Goal: Task Accomplishment & Management: Complete application form

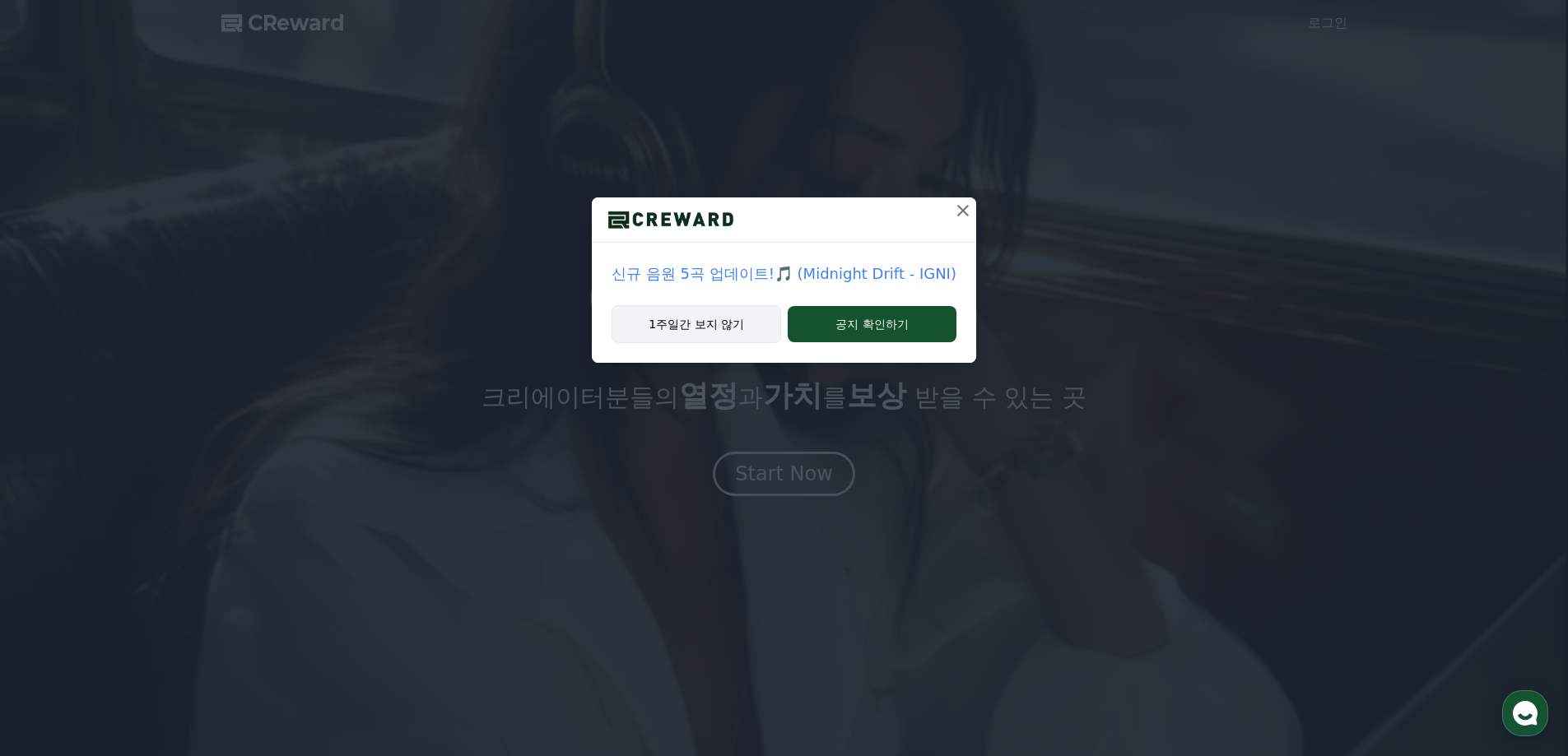
click at [705, 329] on button "1주일간 보지 않기" at bounding box center [696, 324] width 170 height 38
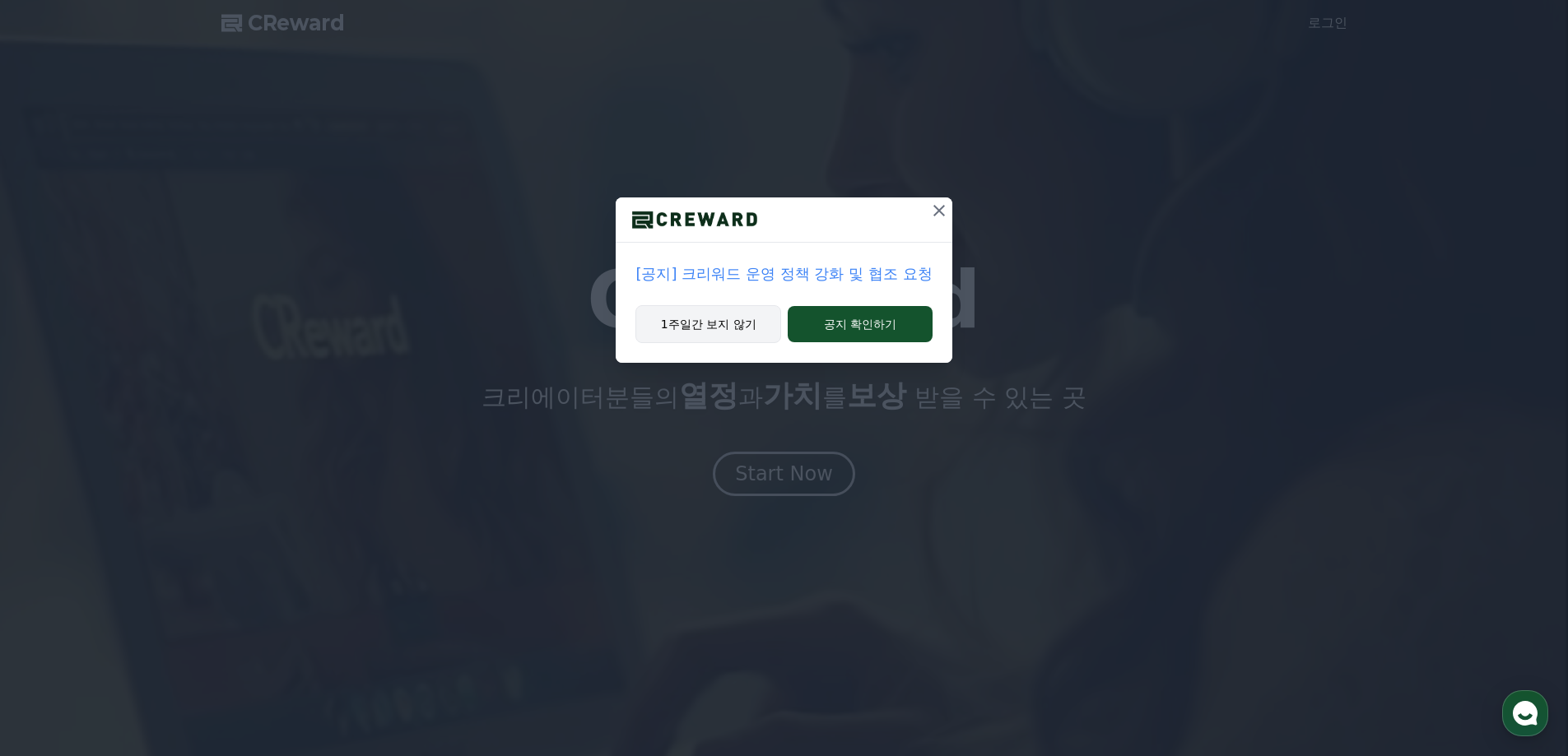
click at [704, 335] on button "1주일간 보지 않기" at bounding box center [707, 324] width 145 height 38
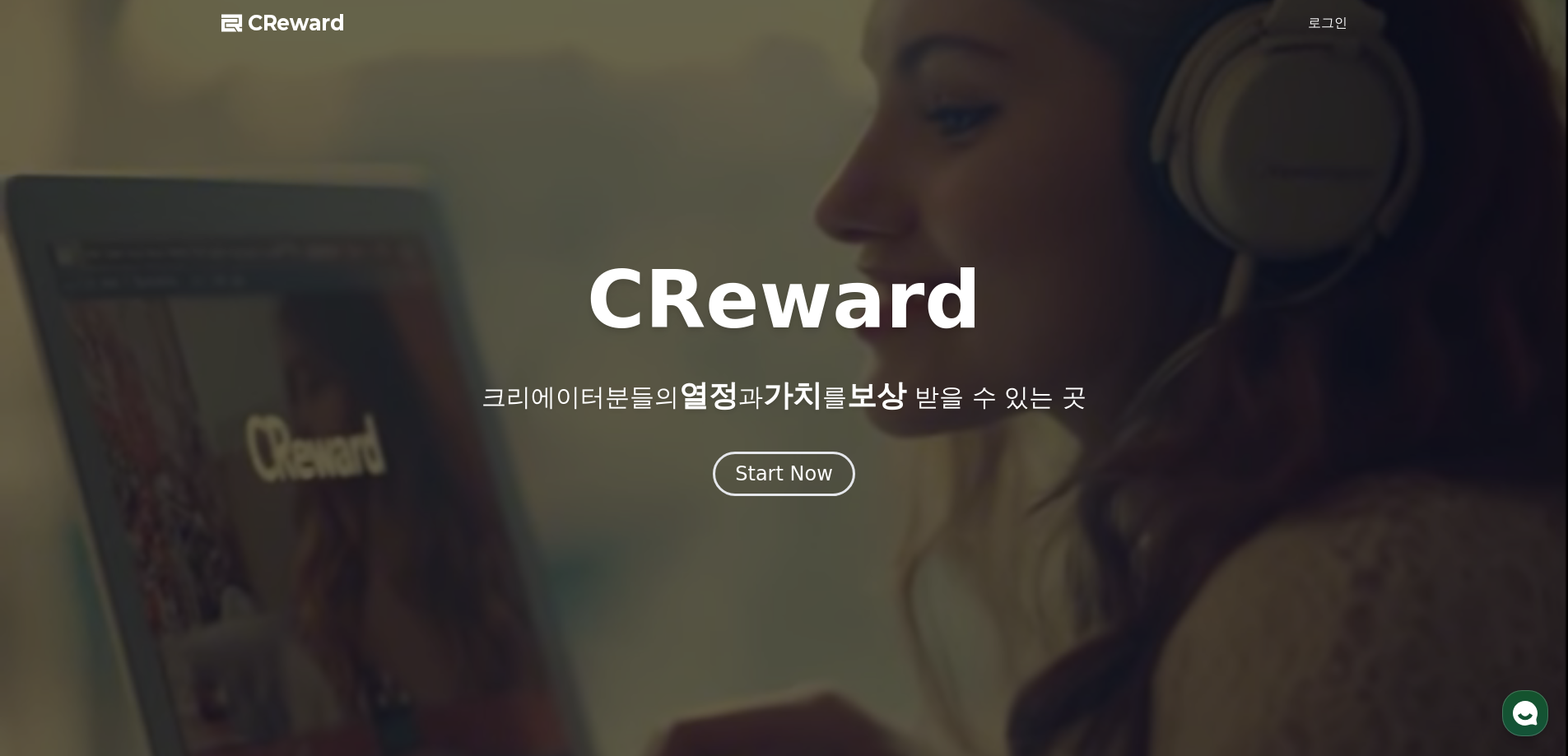
click at [1324, 8] on div at bounding box center [784, 378] width 1568 height 756
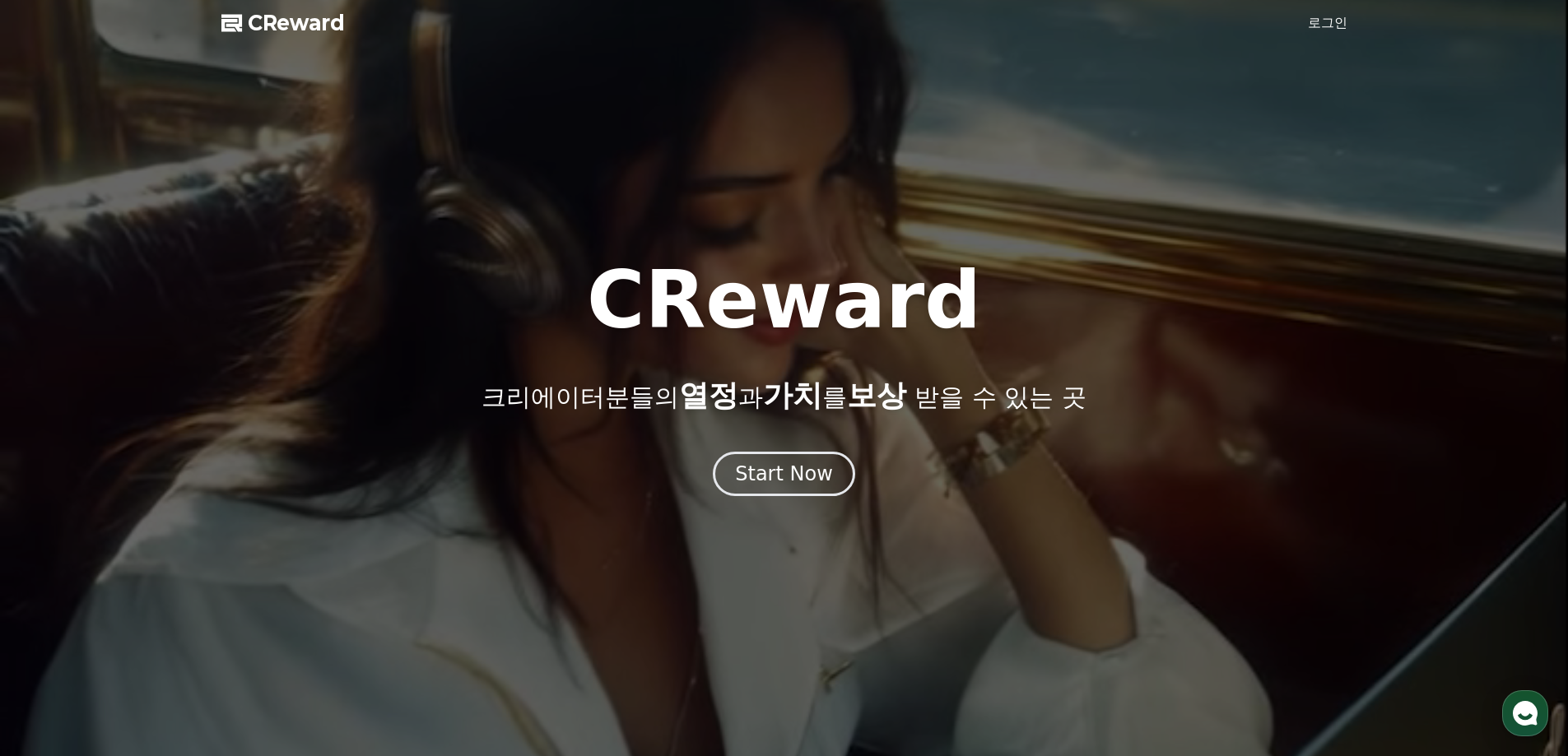
click at [1327, 28] on link "로그인" at bounding box center [1328, 22] width 40 height 20
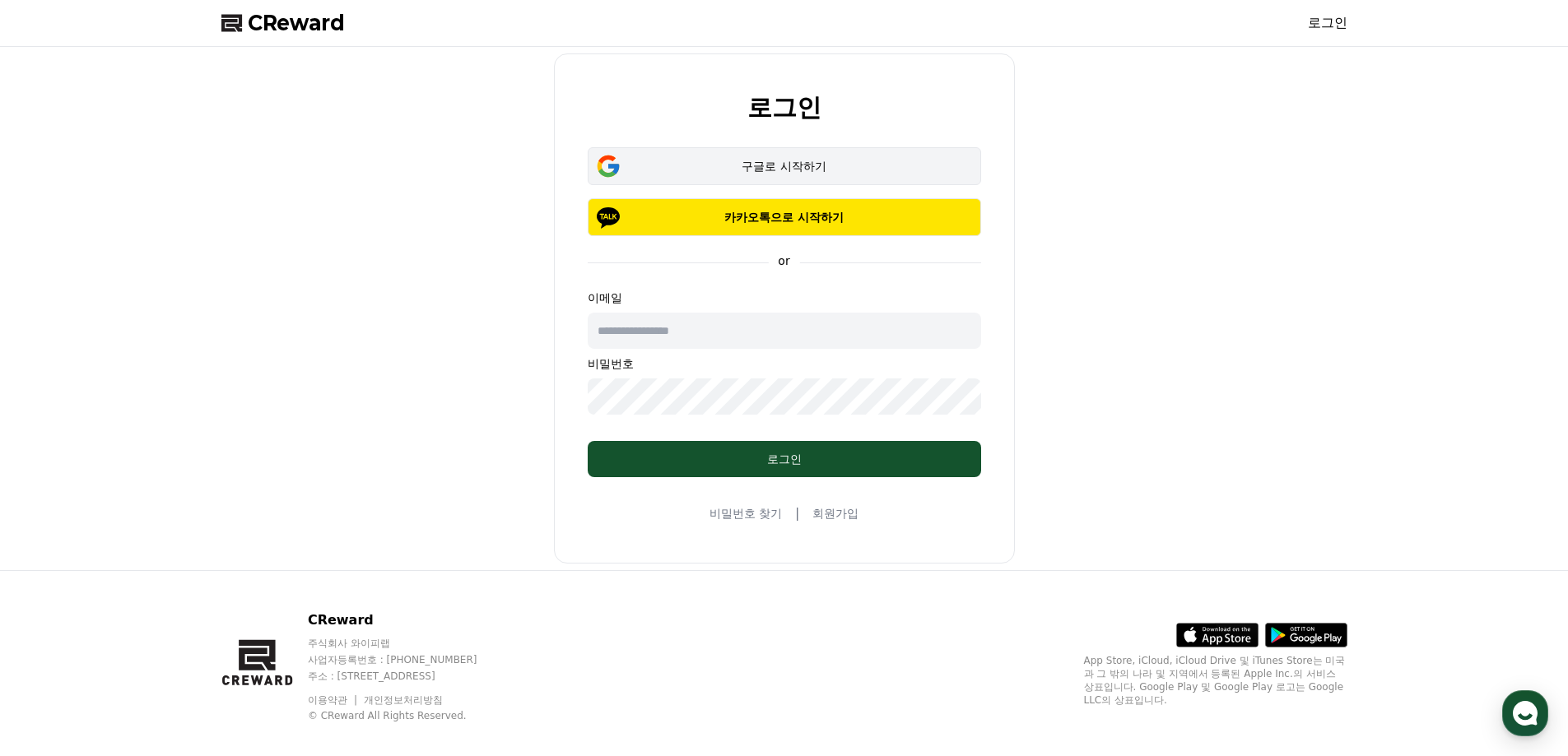
click at [746, 168] on div "구글로 시작하기" at bounding box center [785, 166] width 346 height 16
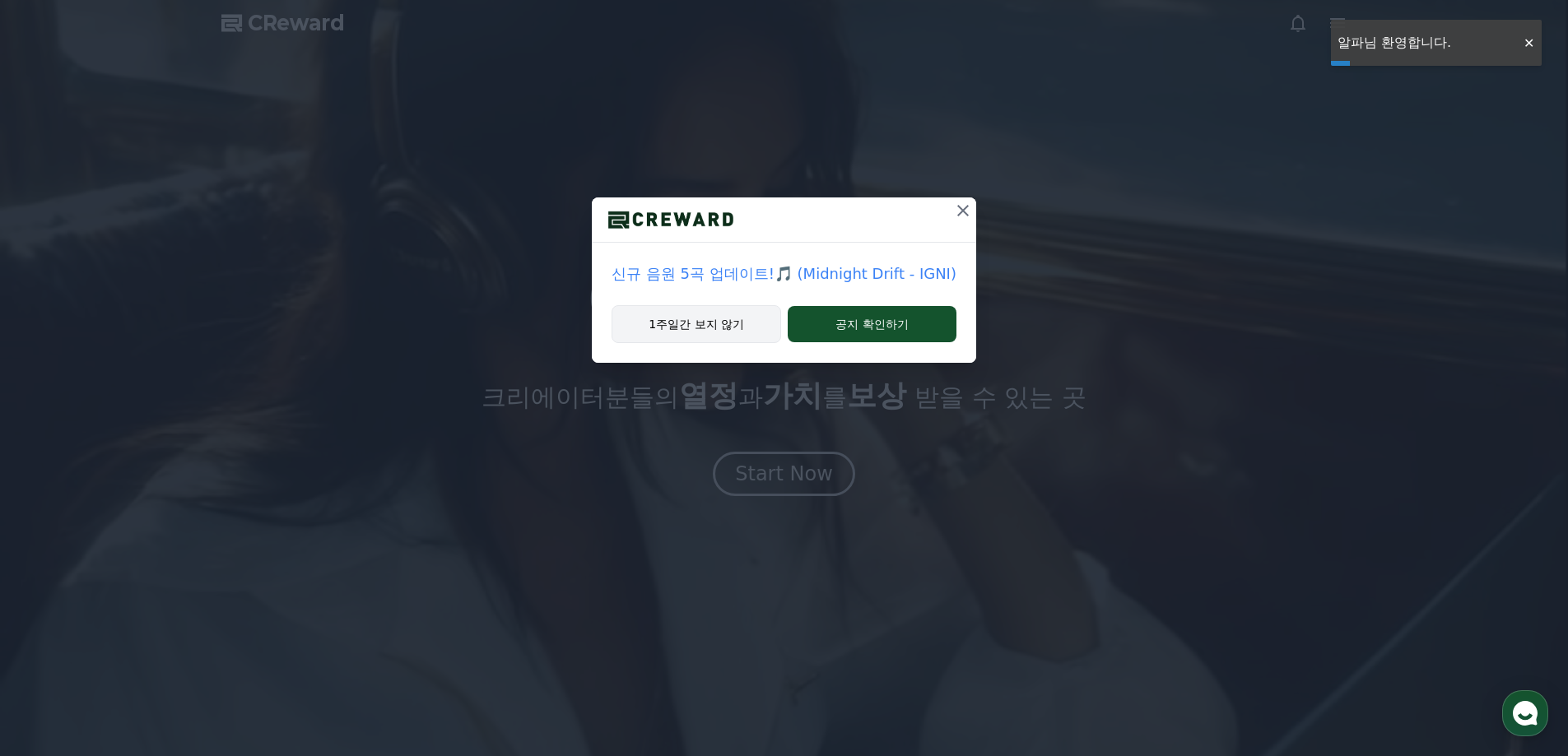
click at [725, 329] on button "1주일간 보지 않기" at bounding box center [696, 324] width 170 height 38
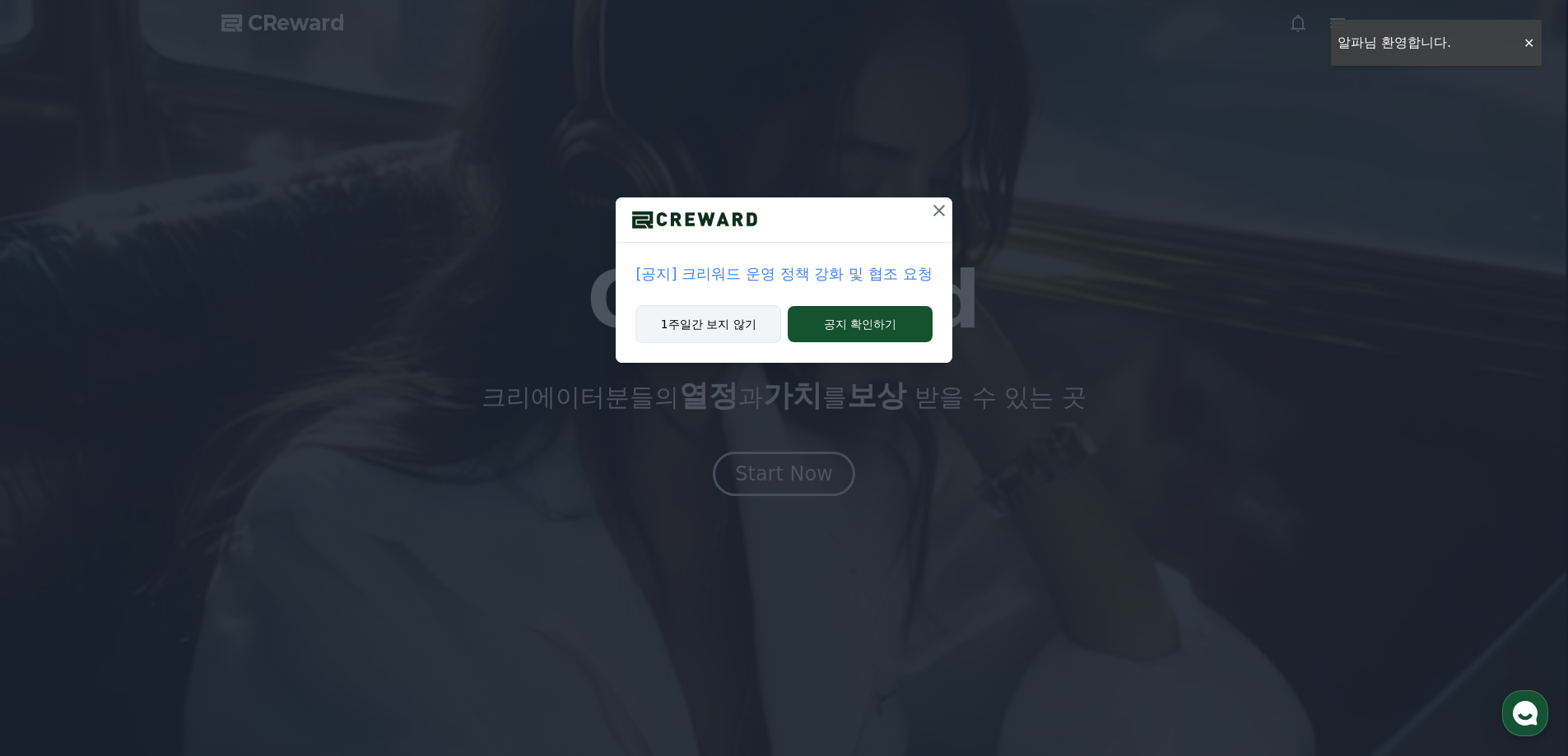
click at [725, 330] on button "1주일간 보지 않기" at bounding box center [707, 324] width 145 height 38
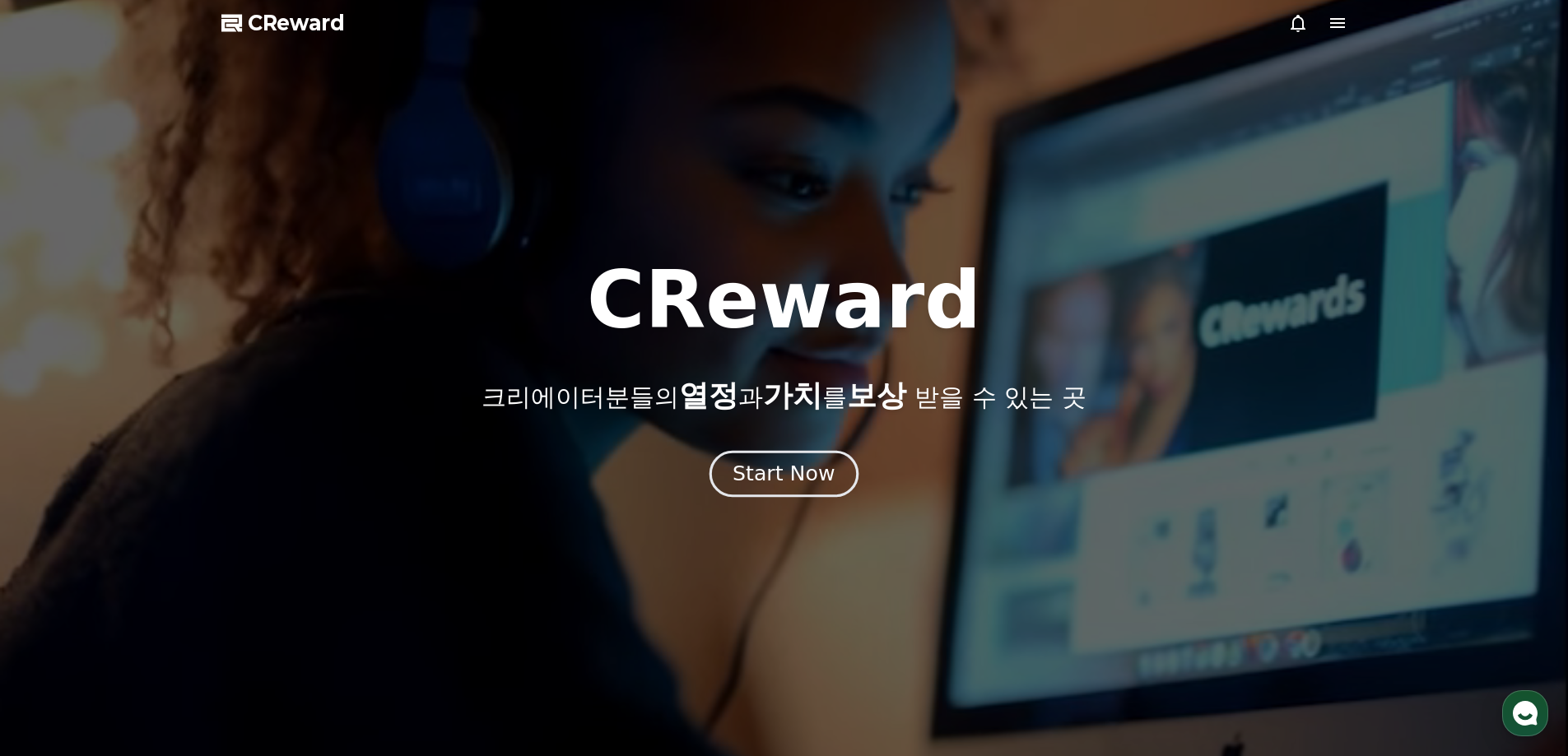
click at [774, 480] on div "Start Now" at bounding box center [783, 474] width 102 height 28
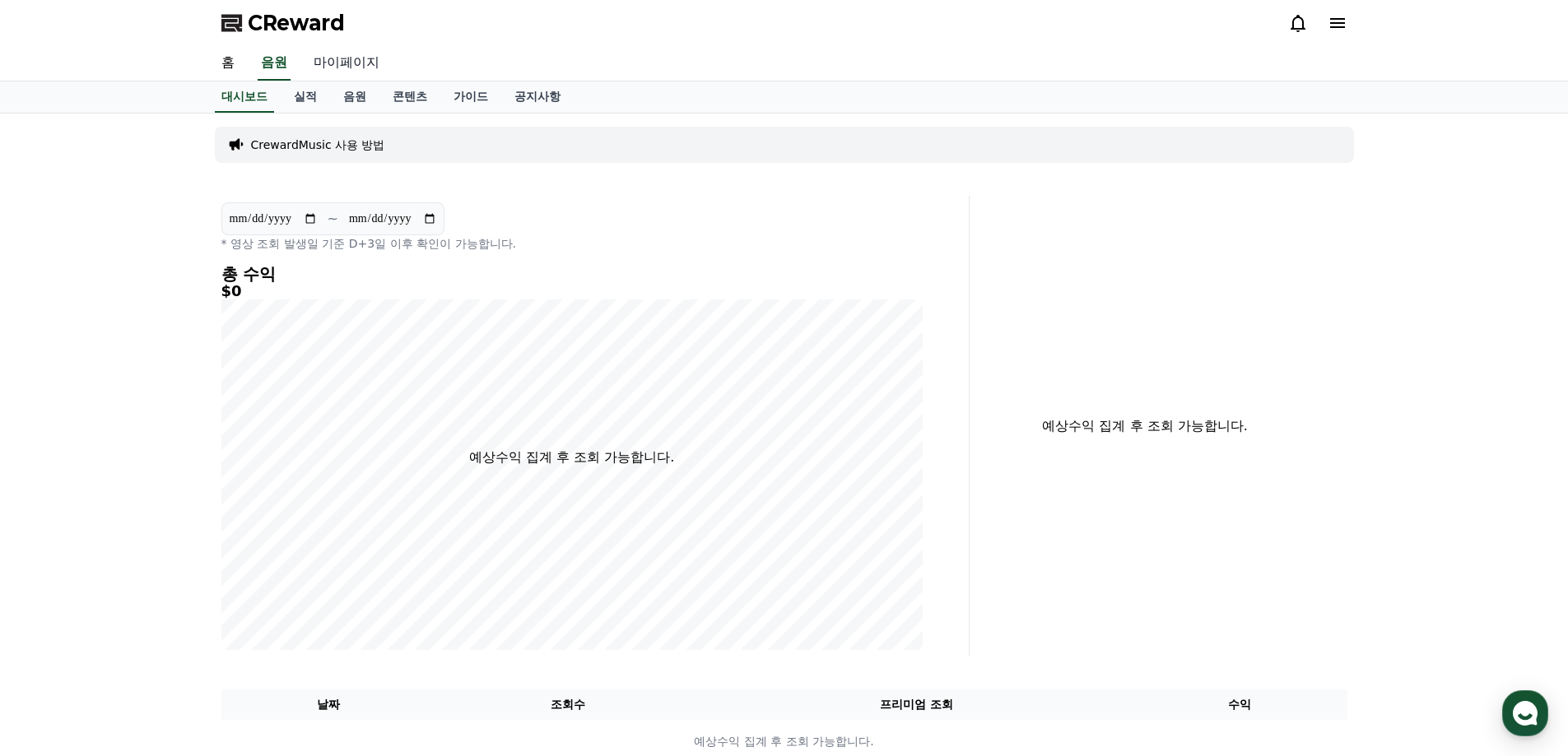
click at [343, 64] on link "마이페이지" at bounding box center [346, 64] width 92 height 34
select select "**********"
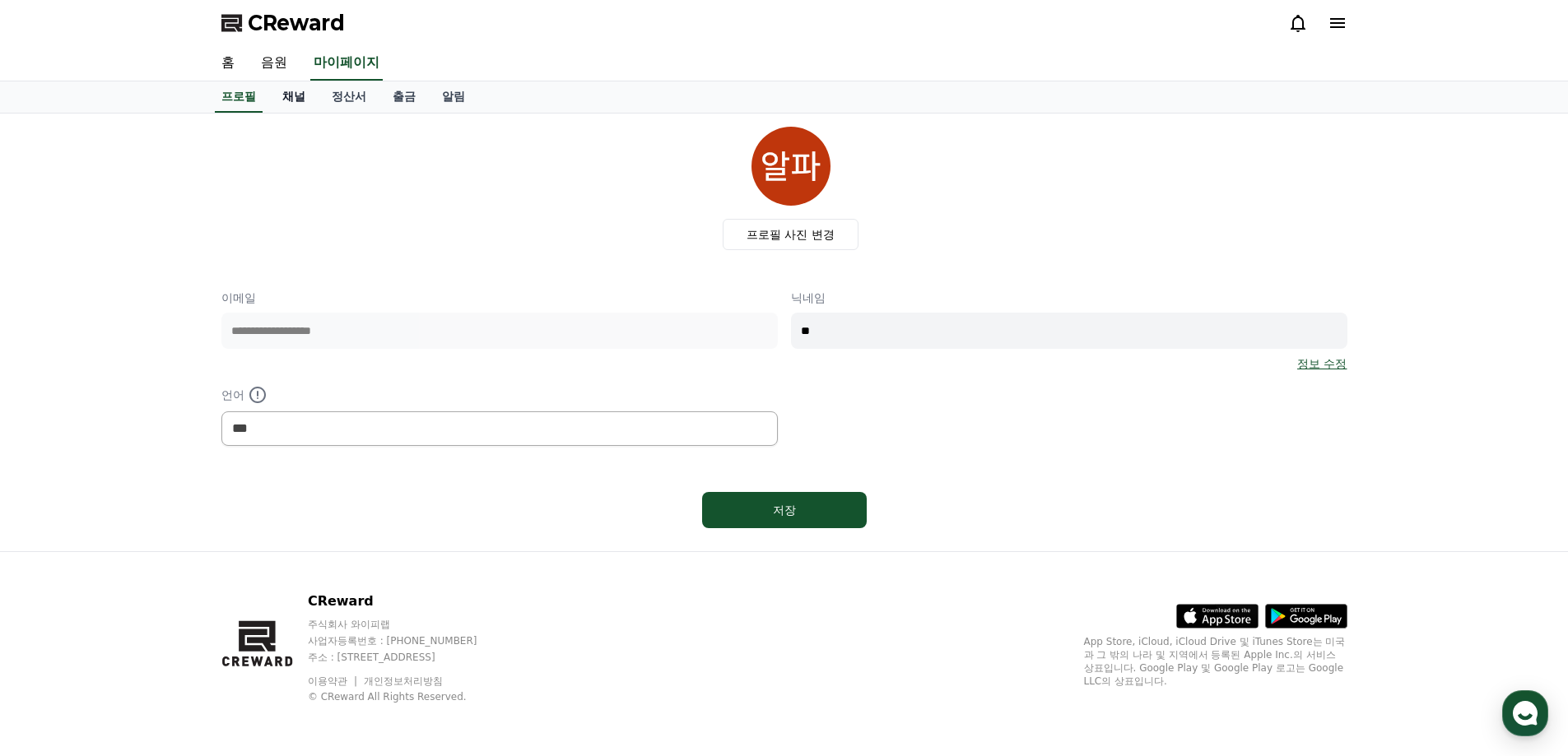
click at [289, 103] on link "채널" at bounding box center [293, 97] width 49 height 31
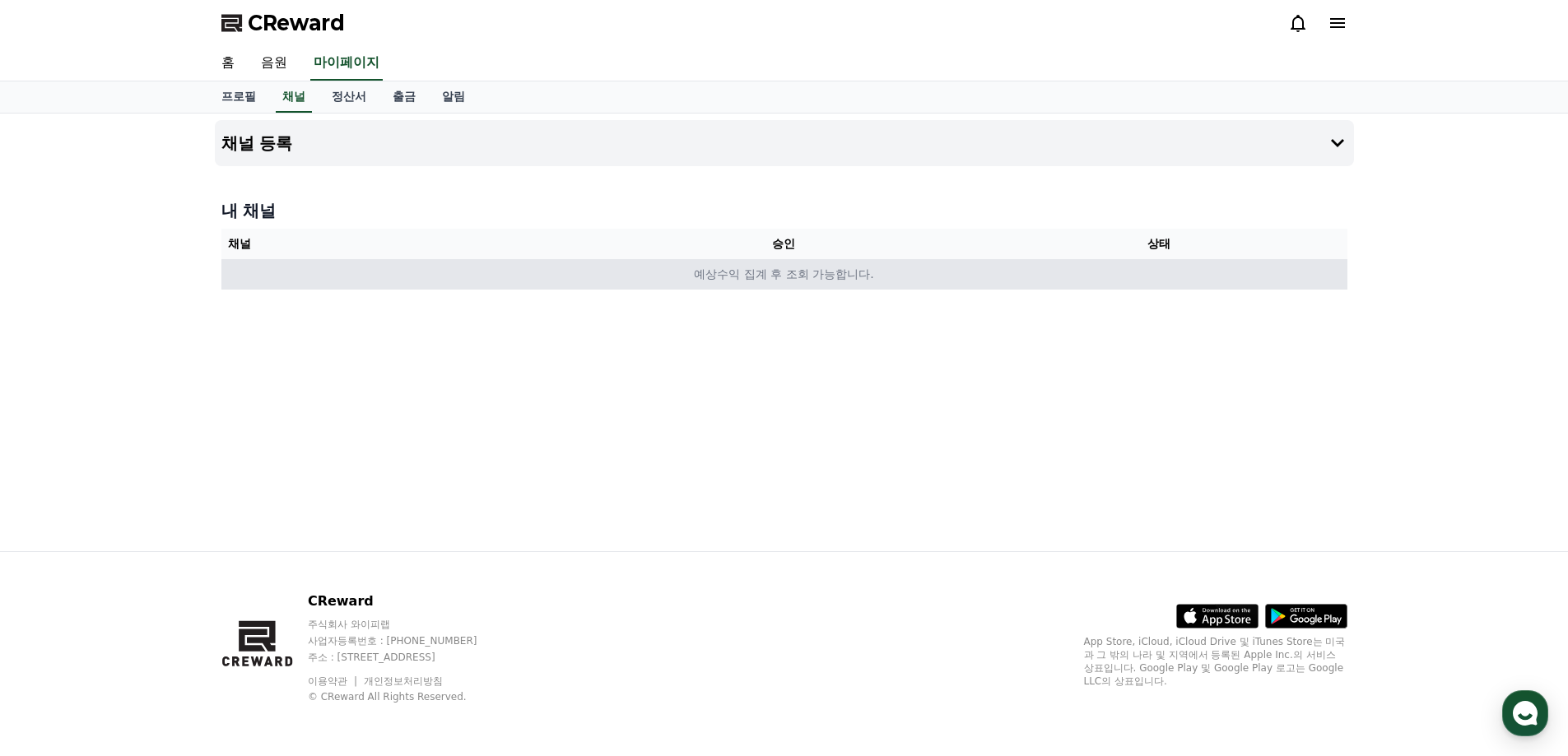
drag, startPoint x: 646, startPoint y: 282, endPoint x: 679, endPoint y: 283, distance: 33.0
click at [679, 283] on td "예상수익 집계 후 조회 가능합니다." at bounding box center [784, 274] width 1126 height 30
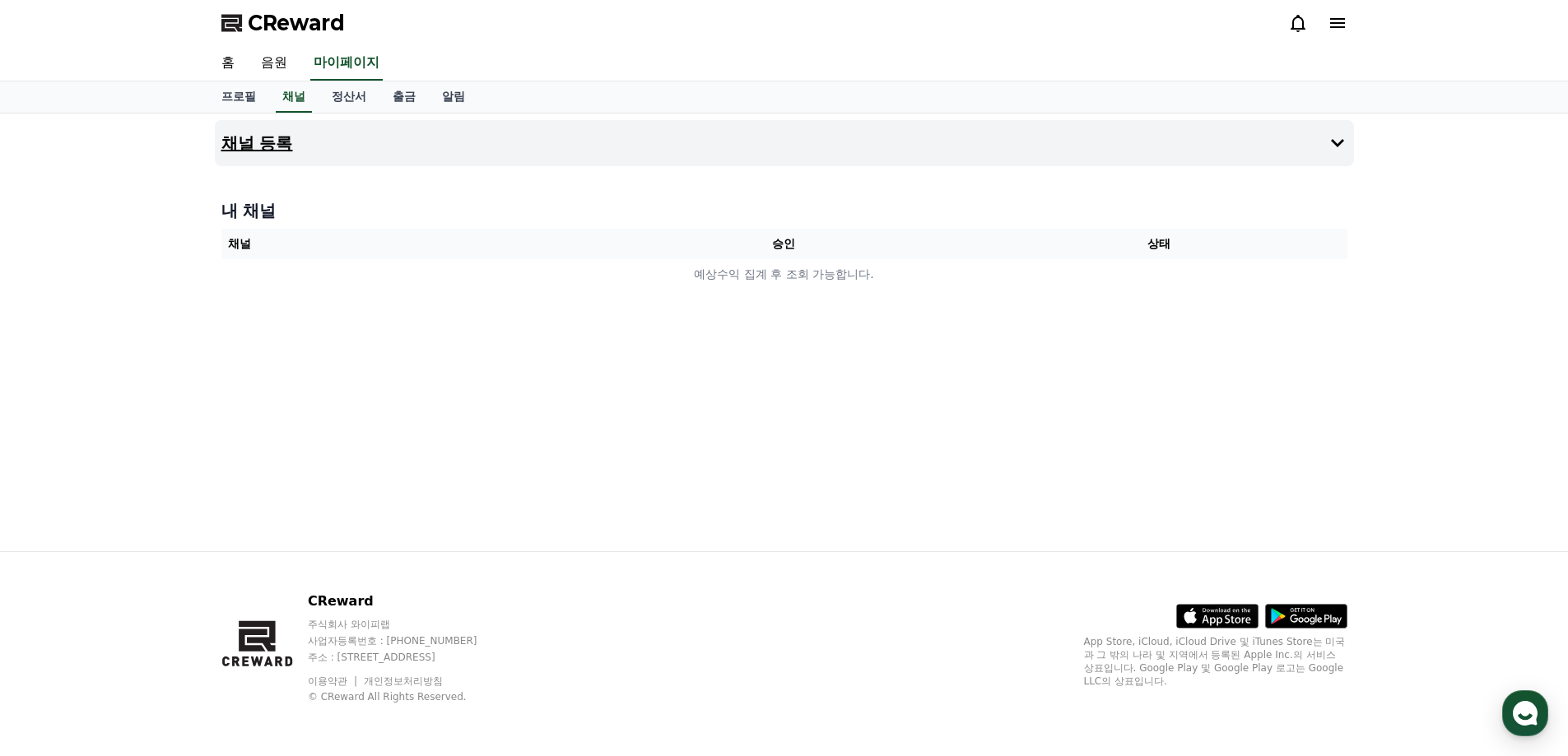
click at [1257, 141] on button "채널 등록" at bounding box center [784, 144] width 1139 height 46
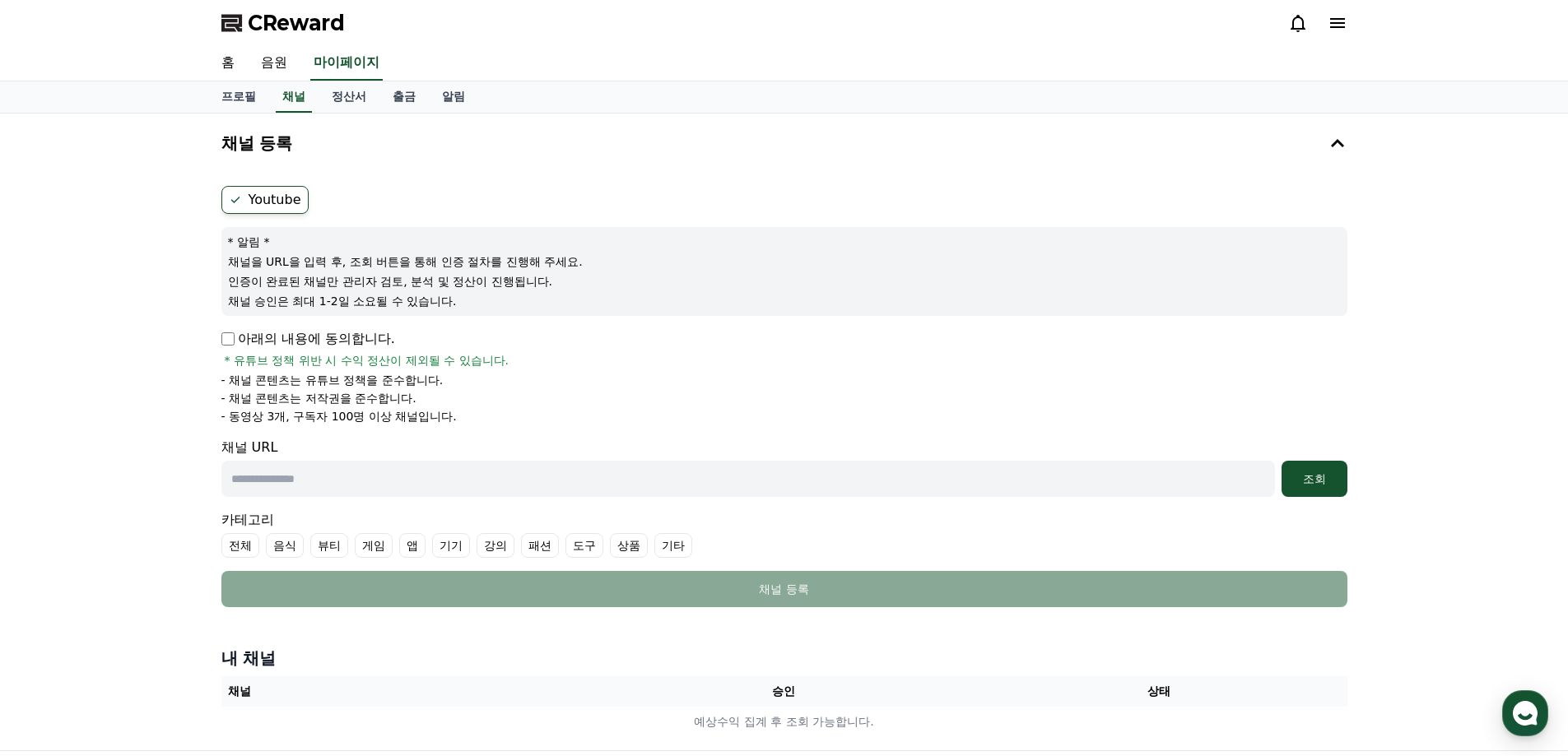
drag, startPoint x: 221, startPoint y: 255, endPoint x: 597, endPoint y: 300, distance: 378.7
click at [597, 300] on div "* 알림 * 채널을 URL을 입력 후, 조회 버튼을 통해 인증 절차를 진행해 주세요. 인증이 완료된 채널만 관리자 검토, 분석 및 정산이 진행…" at bounding box center [784, 271] width 1126 height 89
drag, startPoint x: 273, startPoint y: 413, endPoint x: 490, endPoint y: 427, distance: 217.5
click at [490, 427] on form "Youtube * 알림 * 채널을 URL을 입력 후, 조회 버튼을 통해 인증 절차를 진행해 주세요. 인증이 완료된 채널만 관리자 검토, 분석 …" at bounding box center [784, 396] width 1126 height 421
click at [498, 427] on form "Youtube * 알림 * 채널을 URL을 입력 후, 조회 버튼을 통해 인증 절차를 진행해 주세요. 인증이 완료된 채널만 관리자 검토, 분석 …" at bounding box center [784, 396] width 1126 height 421
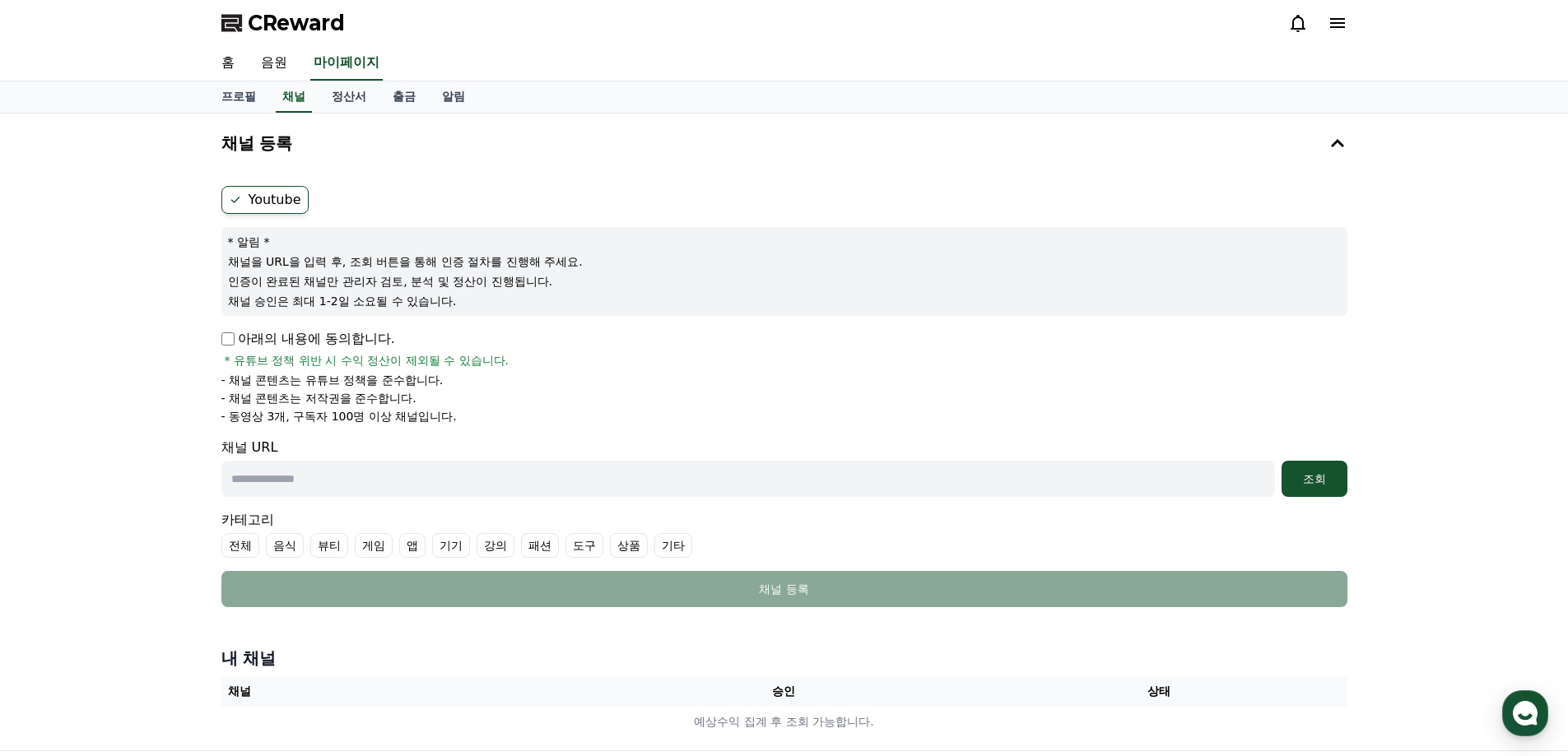
click at [228, 347] on p "아래의 내용에 동의합니다." at bounding box center [308, 339] width 174 height 20
click at [370, 476] on input "text" at bounding box center [748, 479] width 1053 height 36
paste input "**********"
type input "**********"
click at [1337, 479] on div "조회" at bounding box center [1314, 478] width 52 height 16
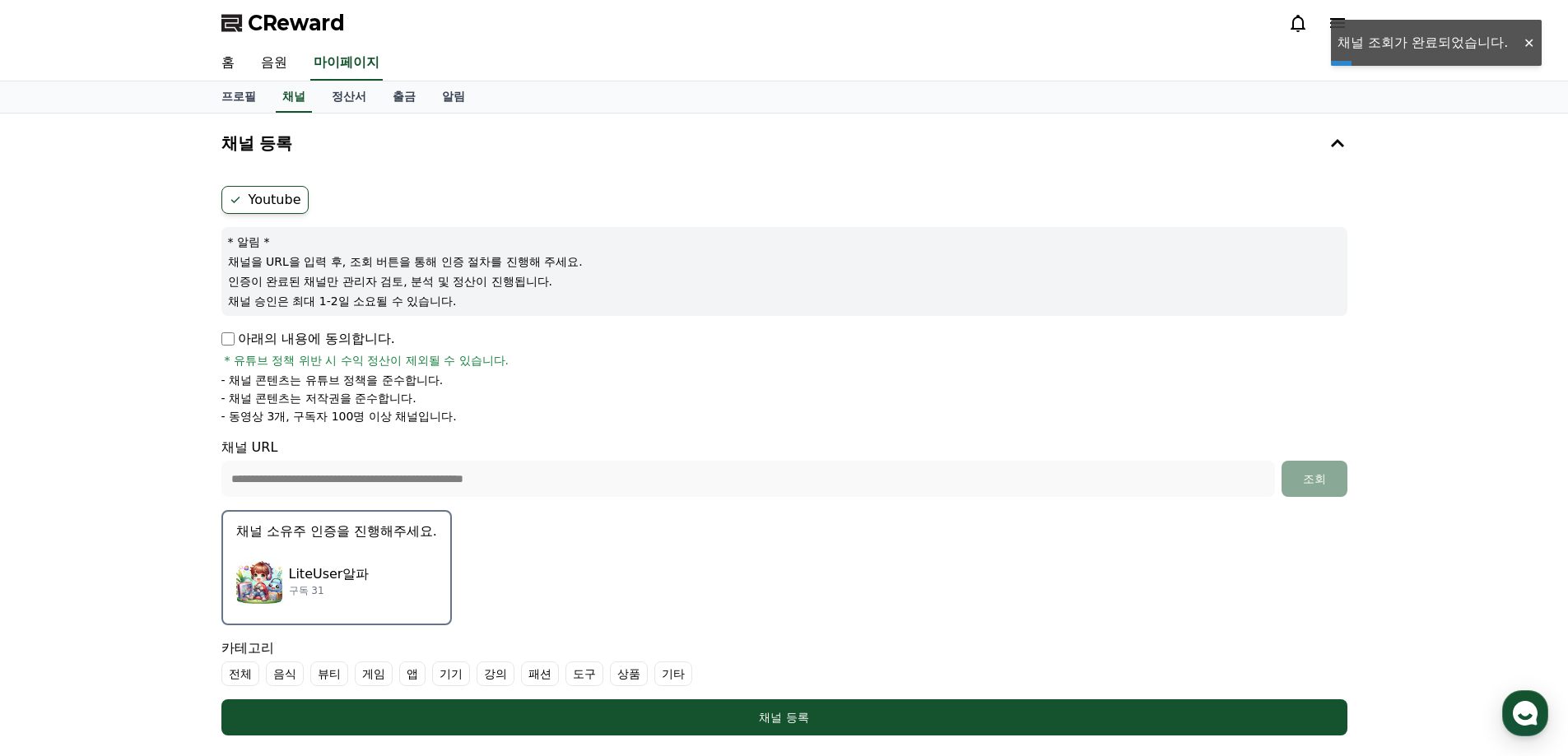
click at [265, 572] on img "button" at bounding box center [259, 581] width 46 height 46
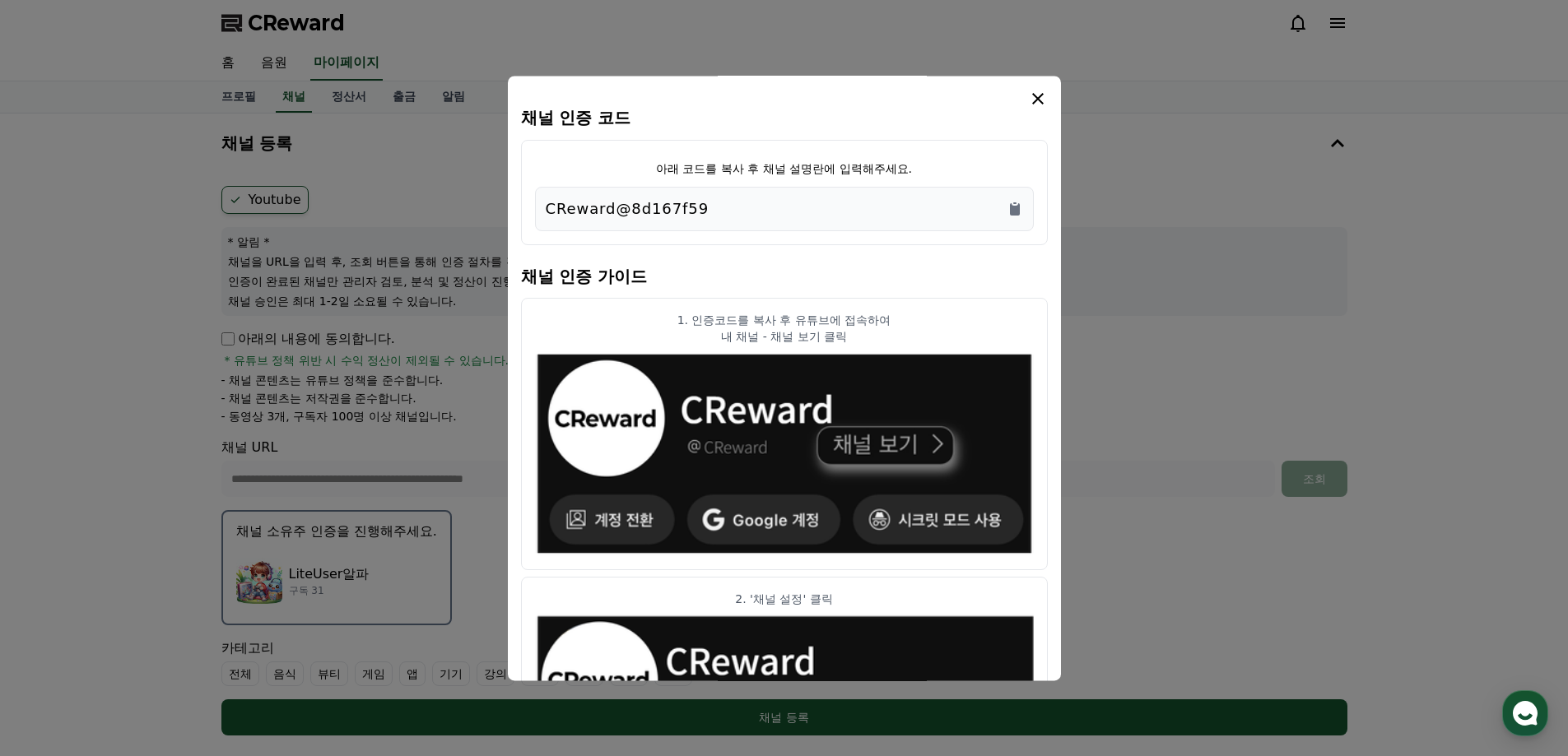
click at [725, 206] on div "CReward@8d167f59" at bounding box center [784, 209] width 478 height 23
click at [1020, 209] on icon "Copy to clipboard" at bounding box center [1015, 208] width 16 height 16
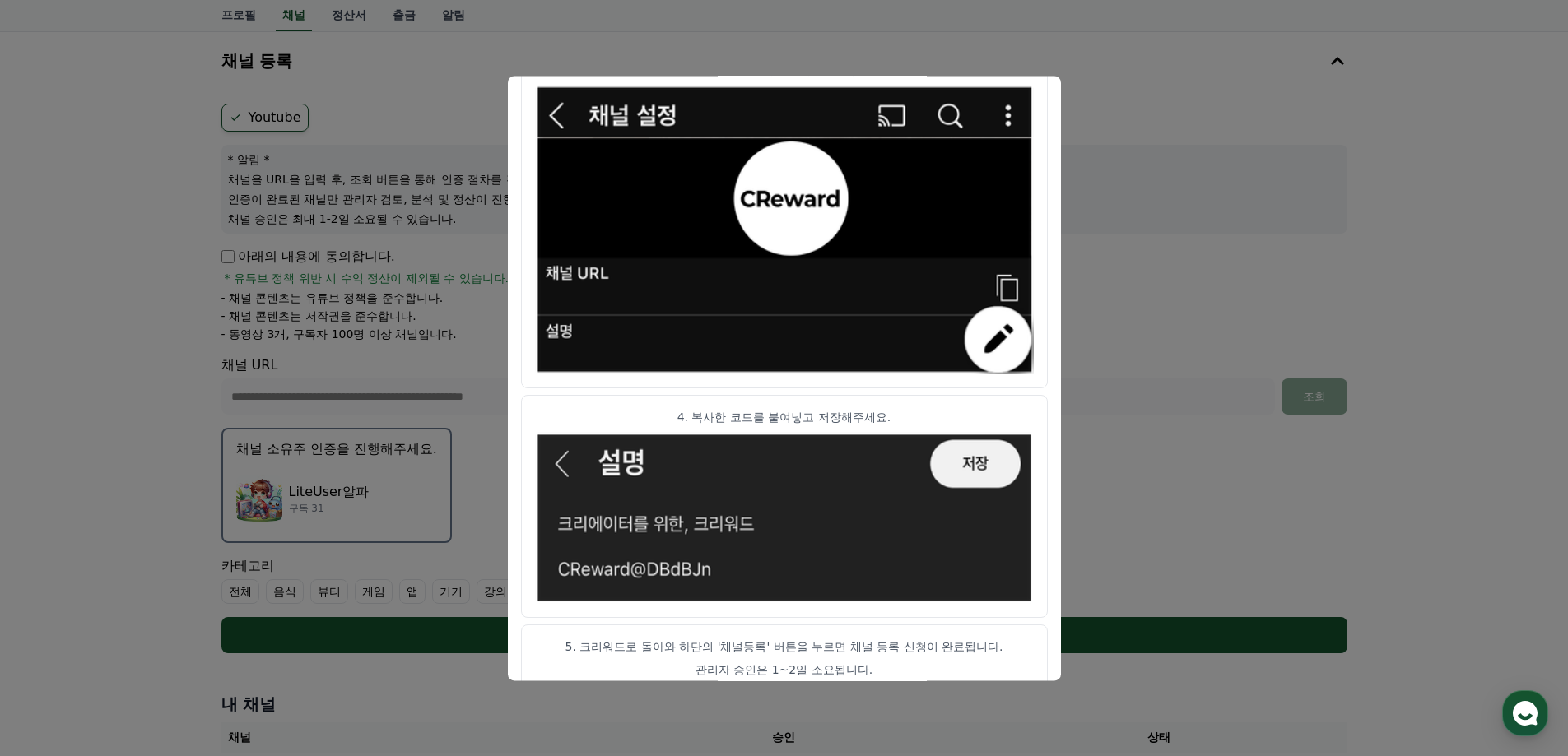
scroll to position [815, 0]
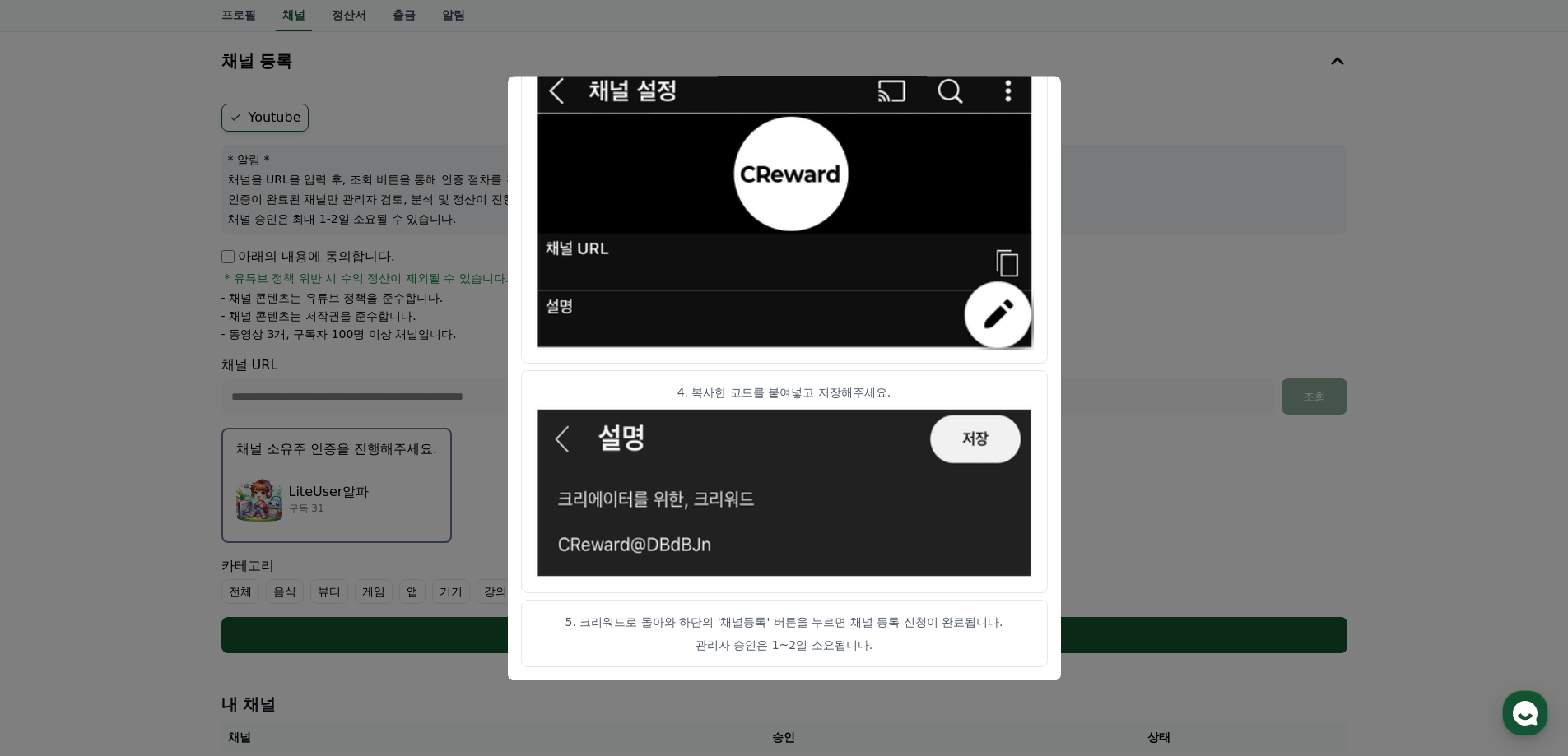
click at [1236, 293] on button "close modal" at bounding box center [784, 378] width 1568 height 756
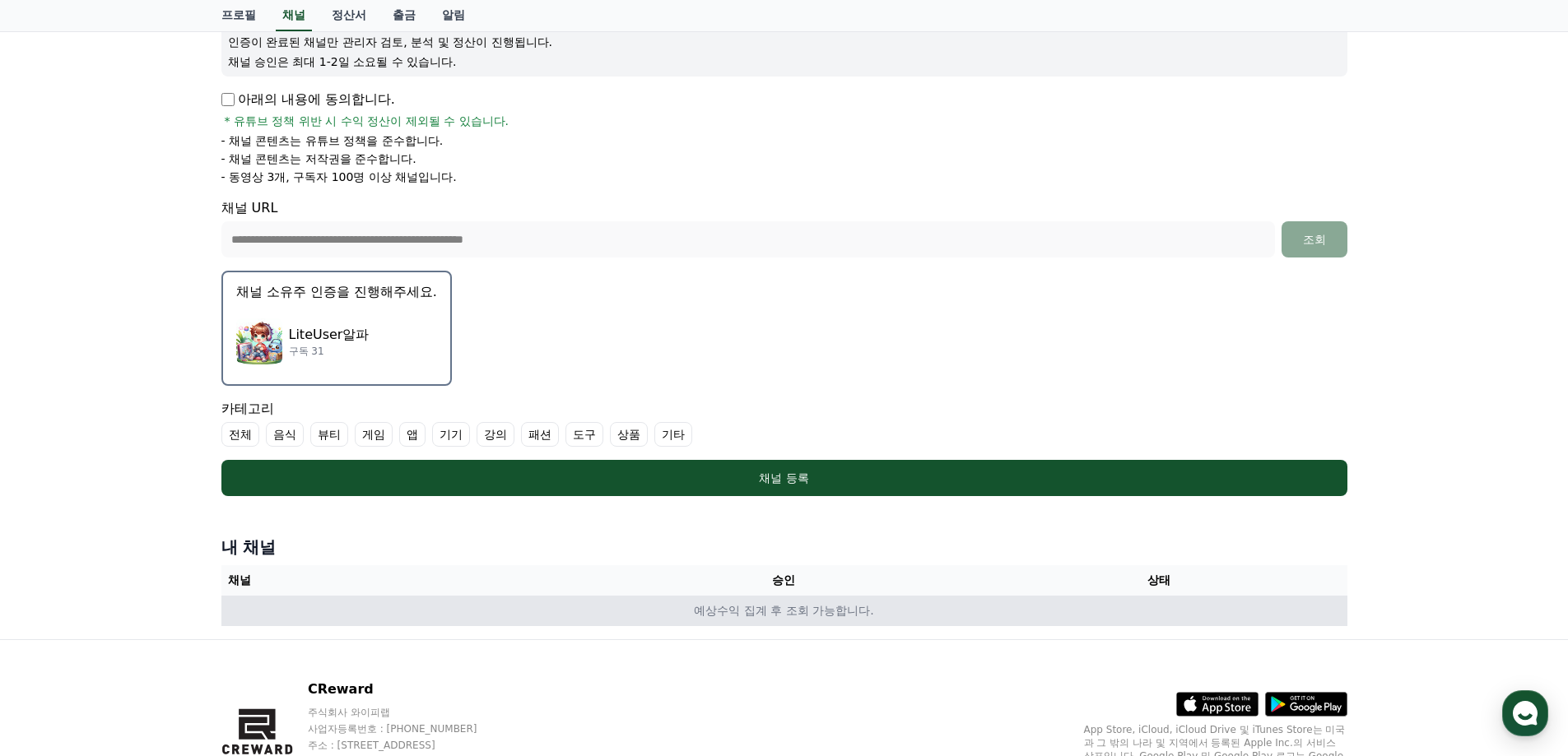
scroll to position [328, 0]
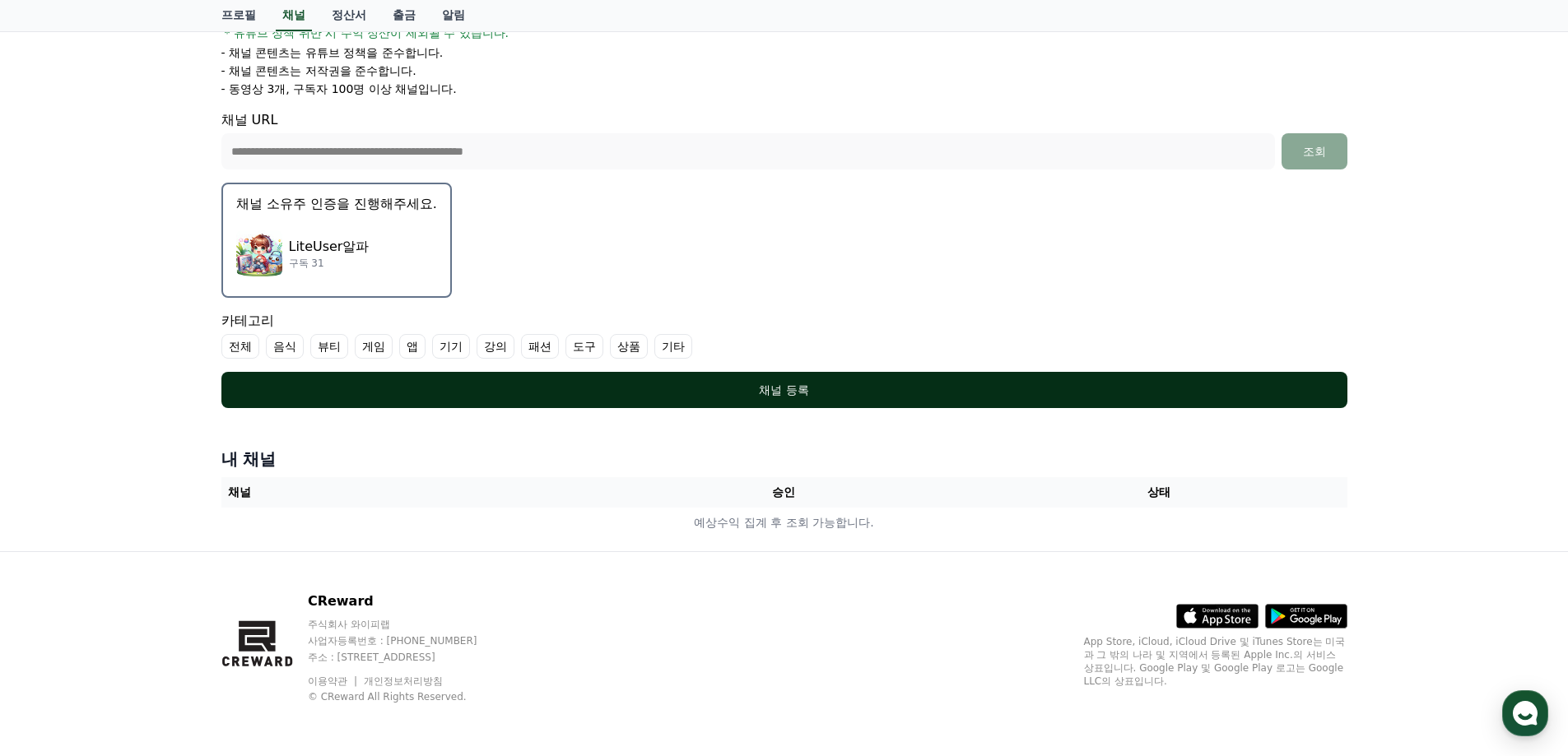
click at [762, 389] on div "채널 등록" at bounding box center [784, 390] width 1060 height 16
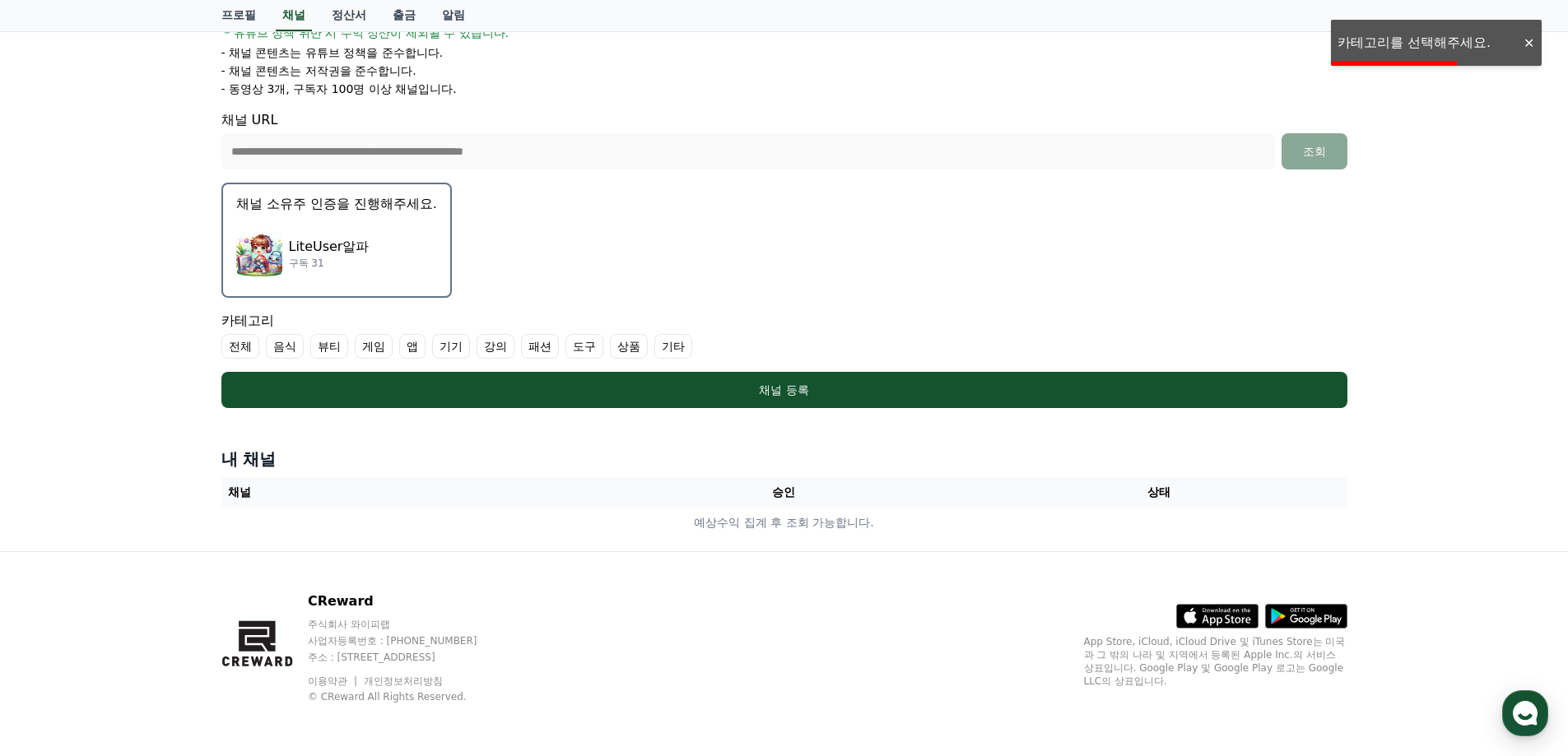
click at [374, 347] on label "게임" at bounding box center [373, 346] width 38 height 25
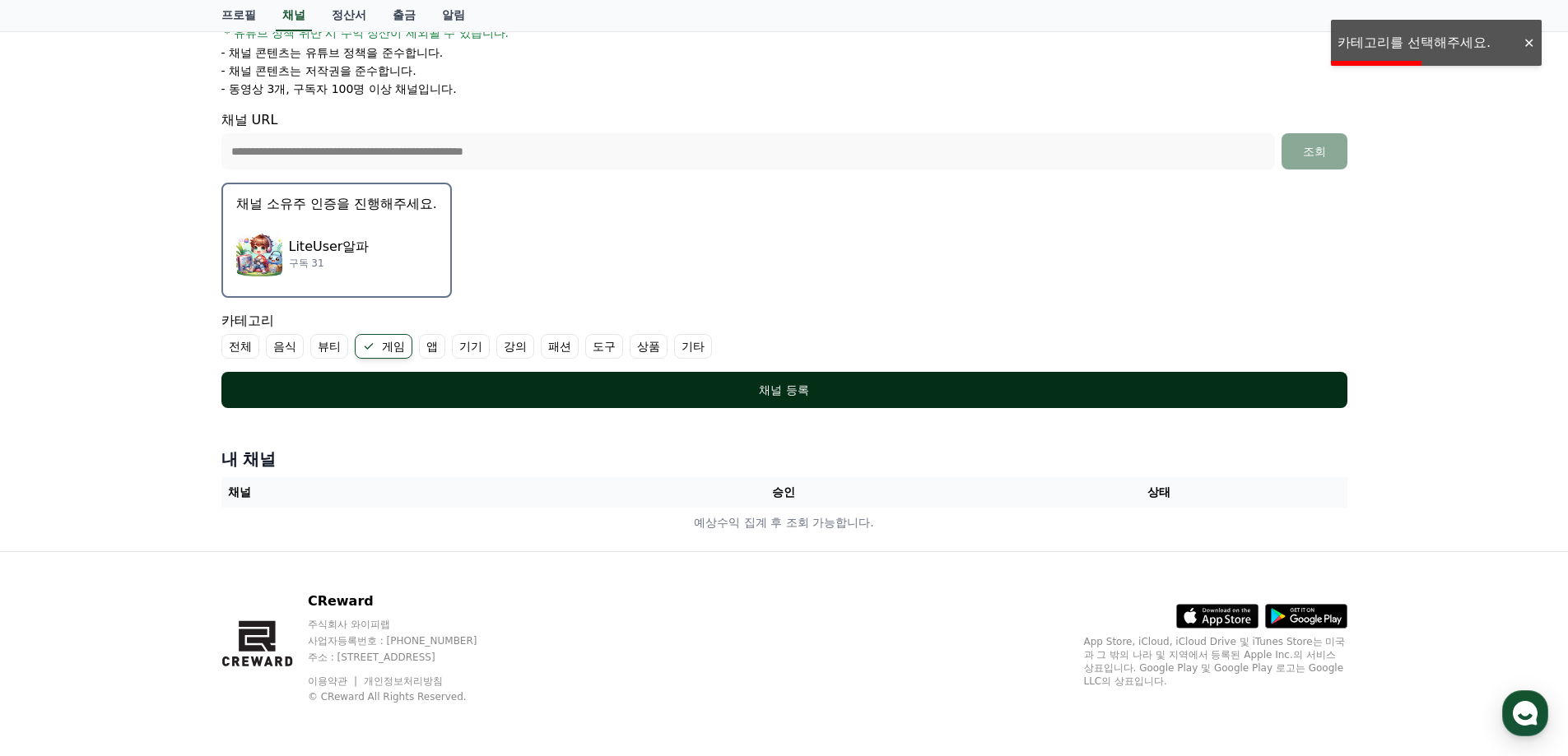
click at [576, 392] on div "채널 등록" at bounding box center [784, 390] width 1060 height 16
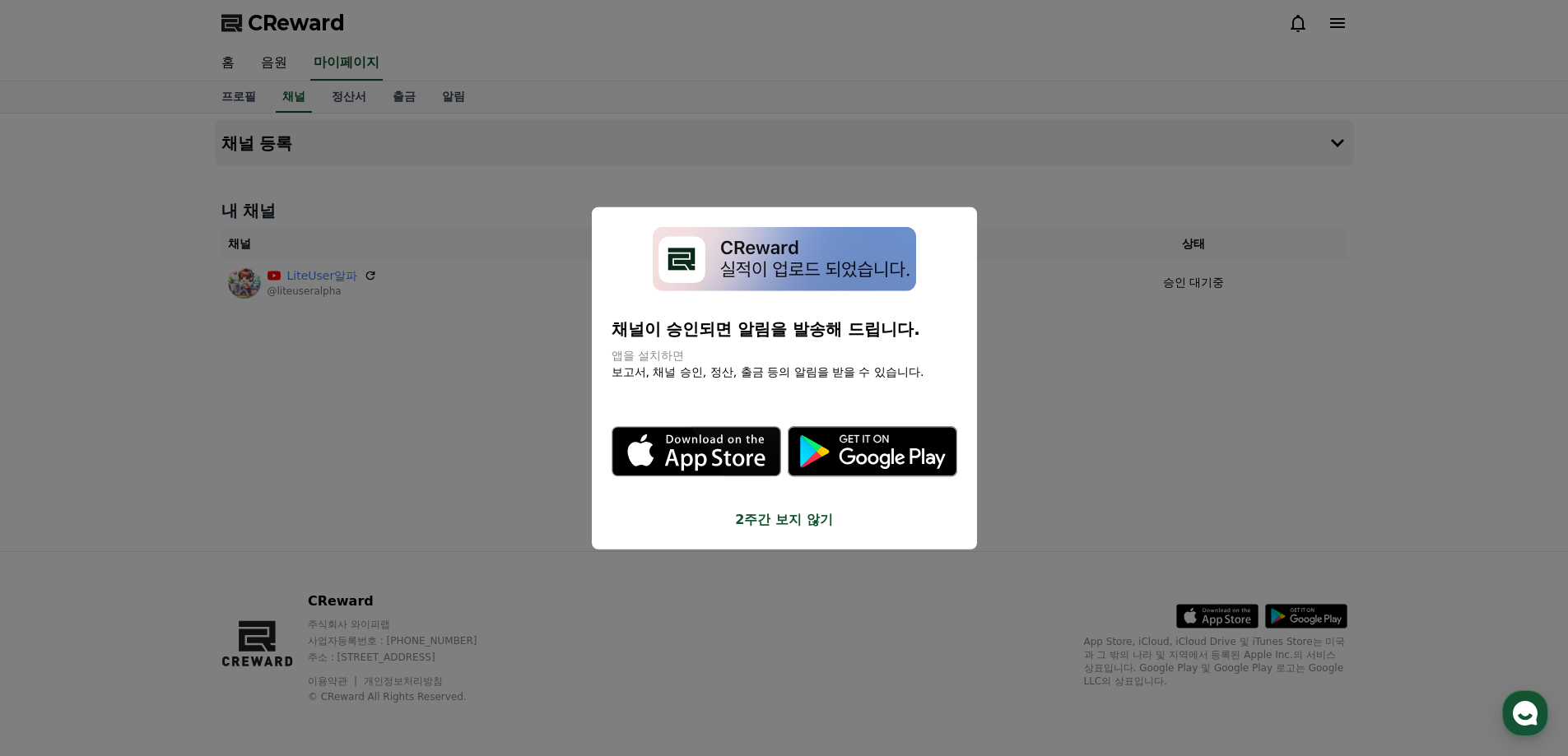
click at [799, 529] on div "채널이 승인되면 알림을 발송해 드립니다. 앱을 설치하면 보고서, 채널 승인, 정산, 출금 등의 알림을 받을 수 있습니다. .st0 { fill…" at bounding box center [785, 378] width 386 height 343
click at [786, 521] on button "2주간 보지 않기" at bounding box center [785, 519] width 346 height 20
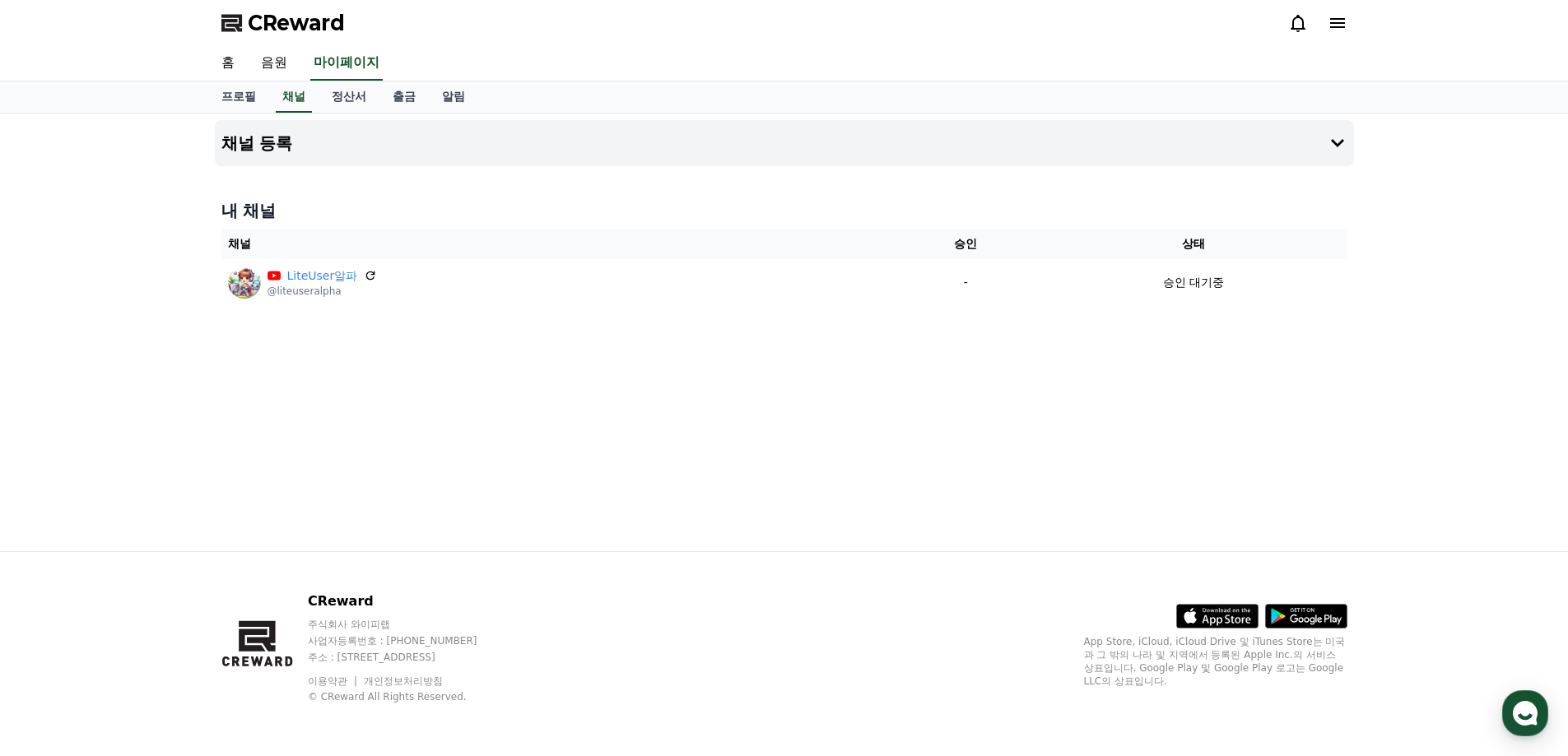
click at [324, 19] on span "CReward" at bounding box center [296, 22] width 97 height 27
